Goal: Task Accomplishment & Management: Use online tool/utility

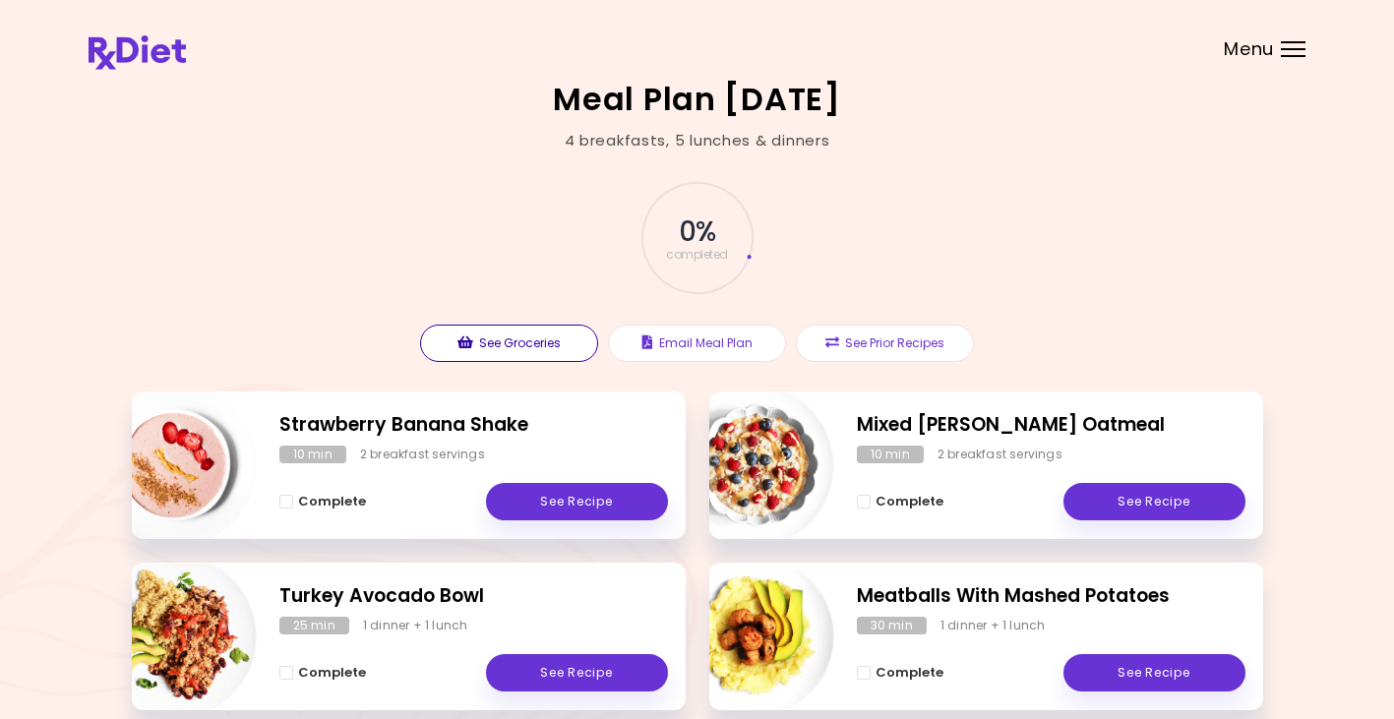
click at [505, 334] on button "See Groceries" at bounding box center [509, 343] width 178 height 37
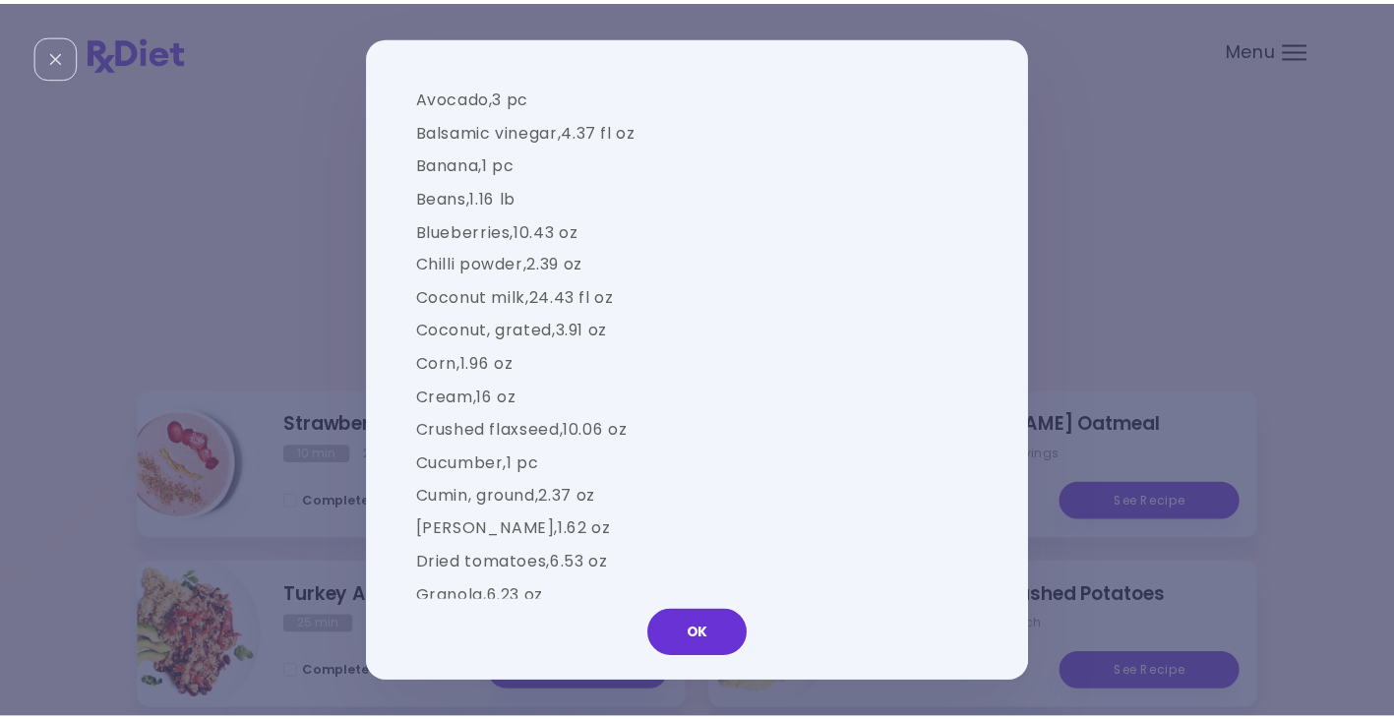
scroll to position [1997, 0]
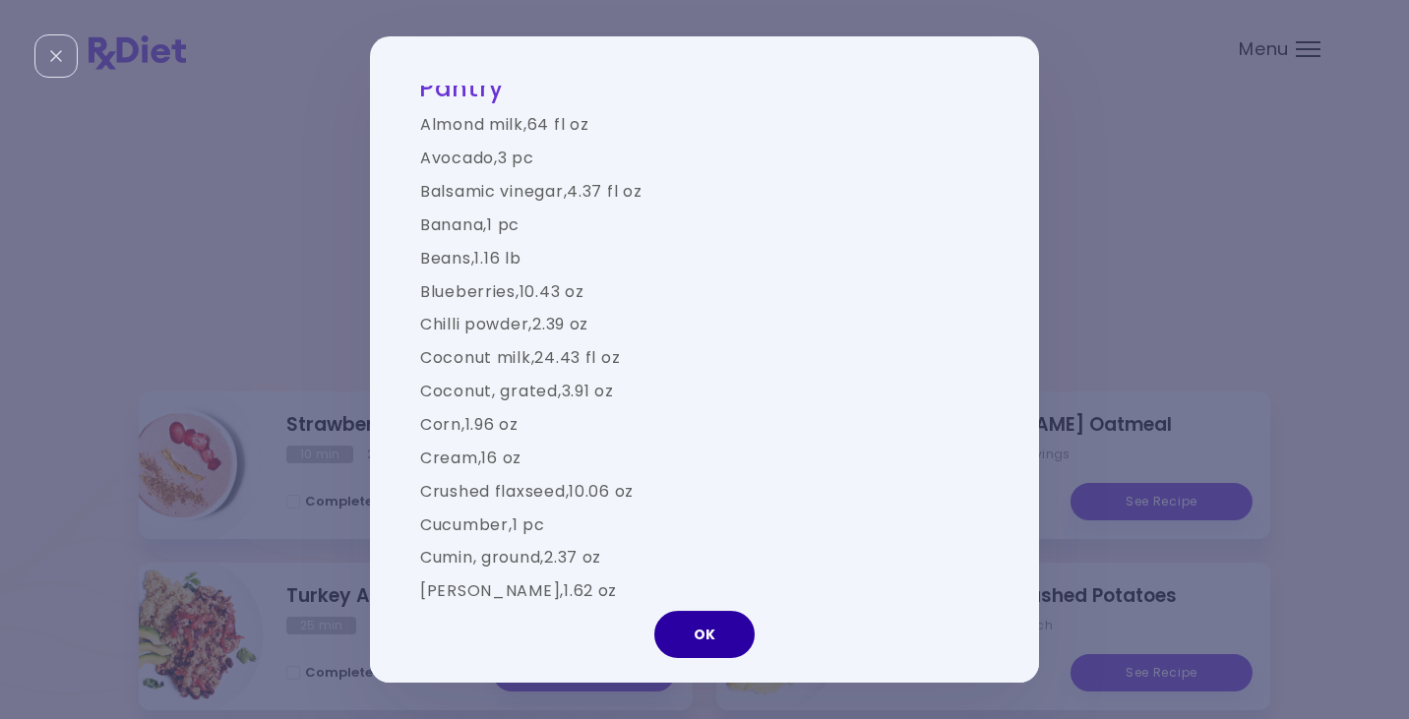
click at [712, 640] on button "OK" at bounding box center [704, 634] width 100 height 47
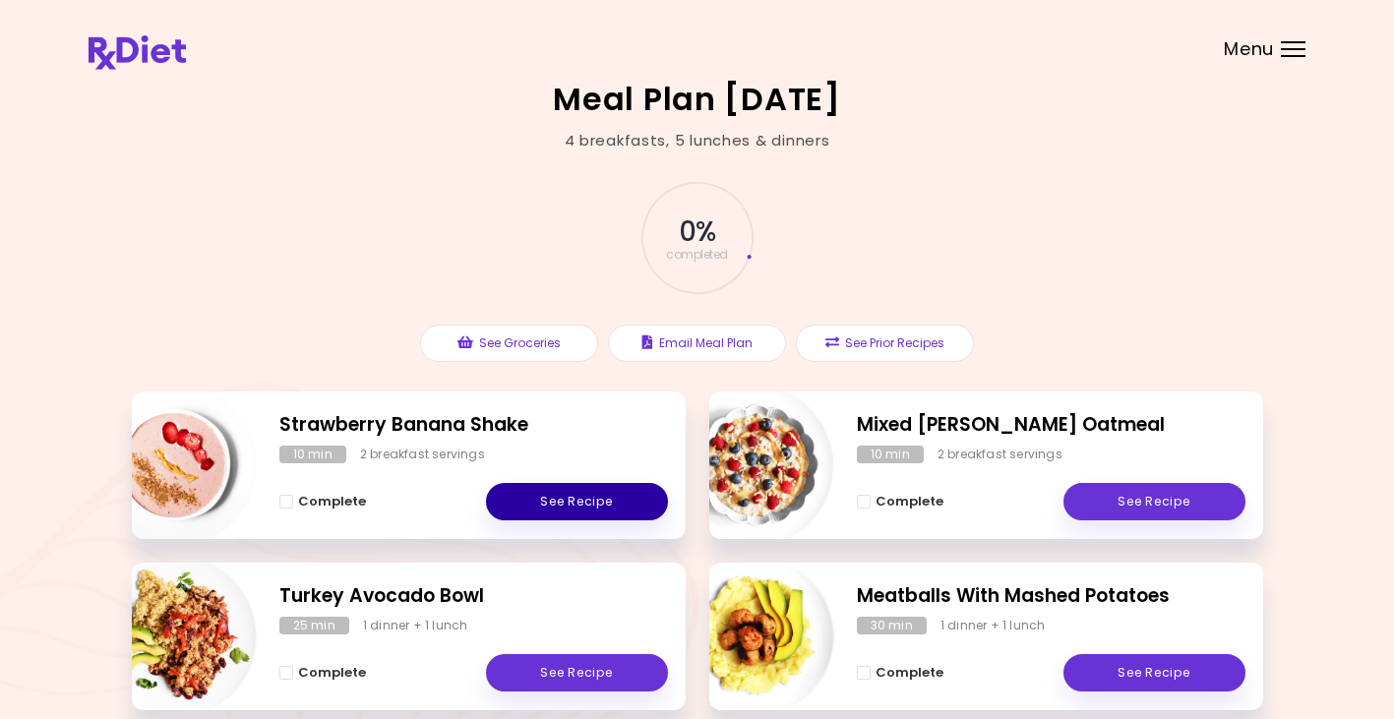
click at [581, 500] on link "See Recipe" at bounding box center [577, 501] width 182 height 37
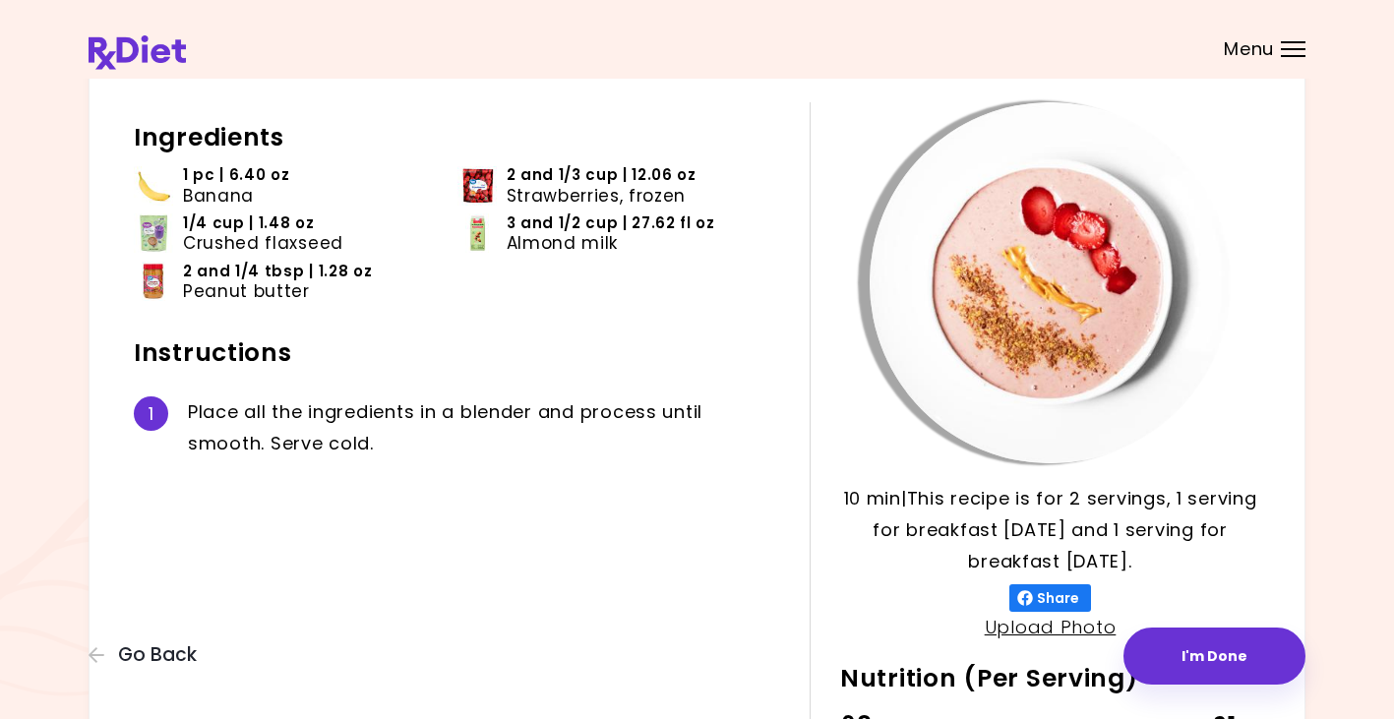
scroll to position [99, 0]
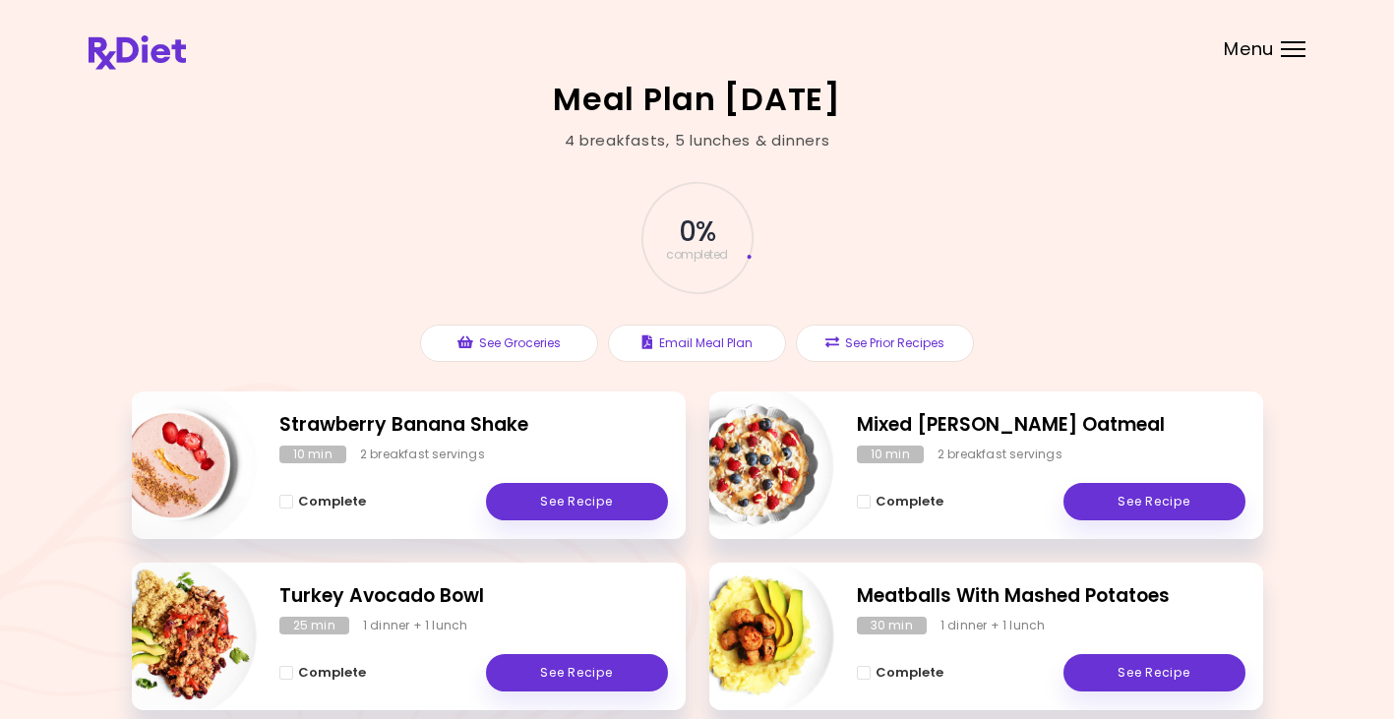
click at [1288, 39] on header at bounding box center [697, 39] width 1394 height 79
click at [1287, 55] on div at bounding box center [1293, 56] width 25 height 2
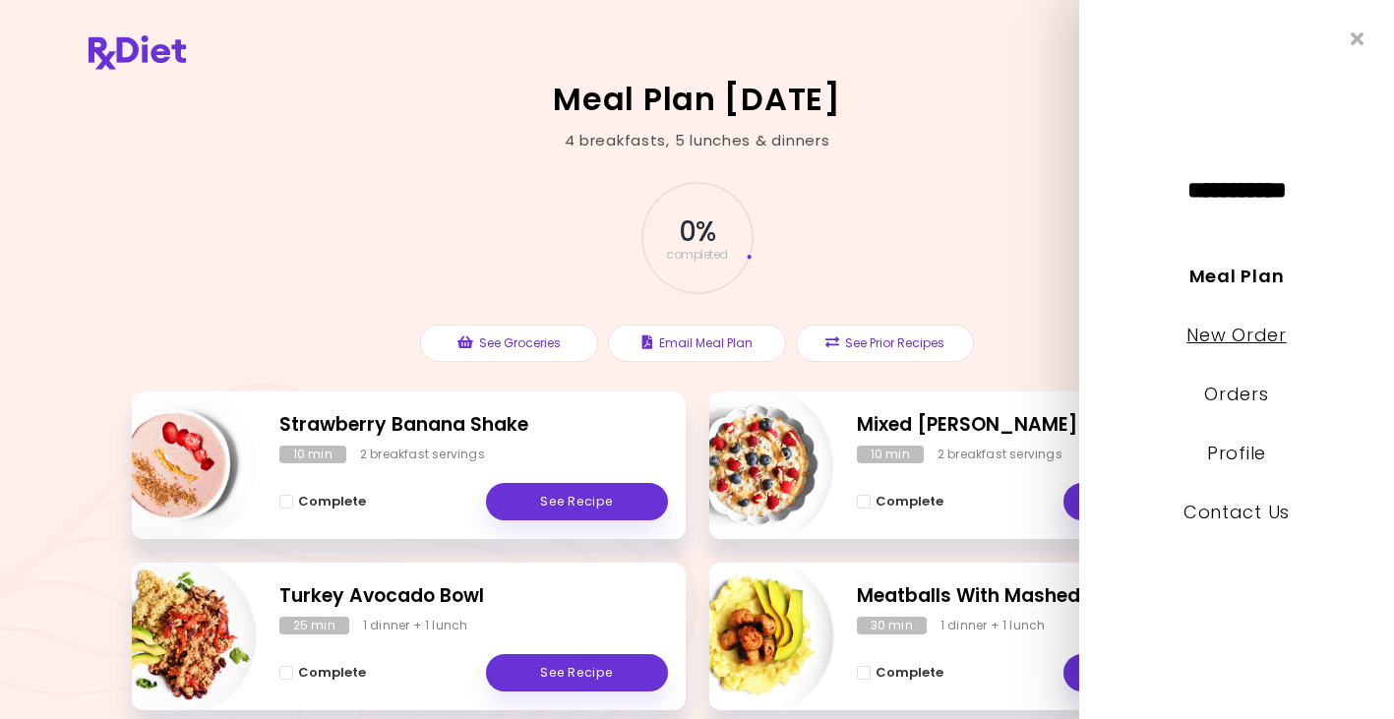
click at [1236, 328] on link "New Order" at bounding box center [1236, 335] width 99 height 25
